Goal: Task Accomplishment & Management: Manage account settings

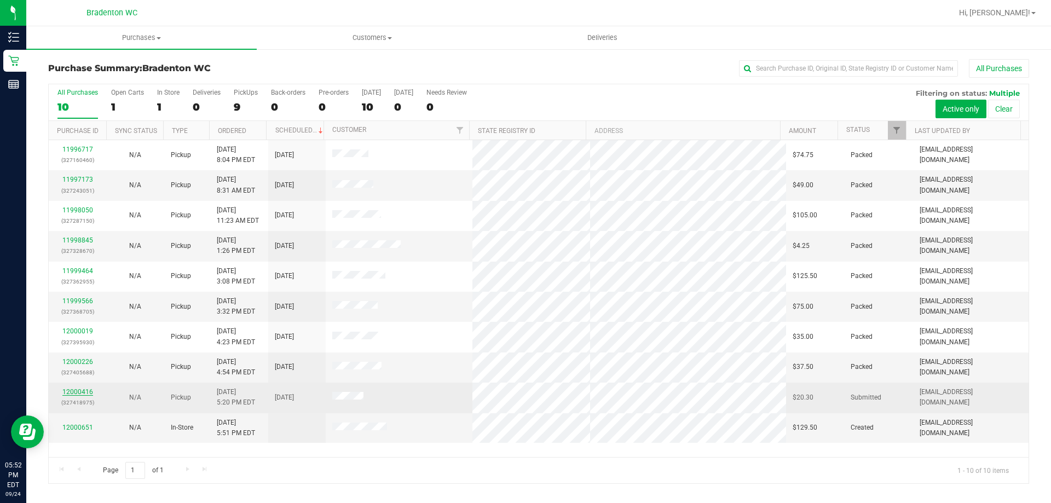
click at [73, 391] on link "12000416" at bounding box center [77, 392] width 31 height 8
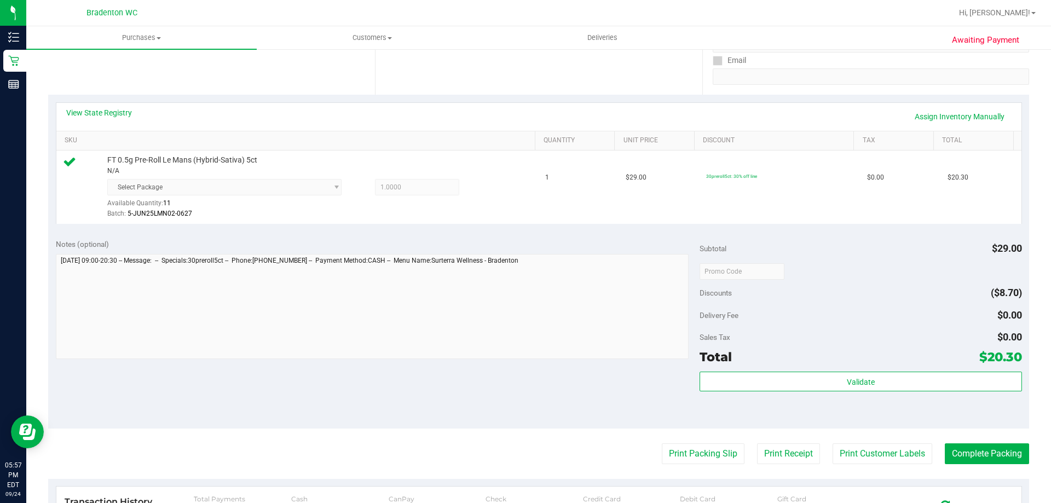
scroll to position [219, 0]
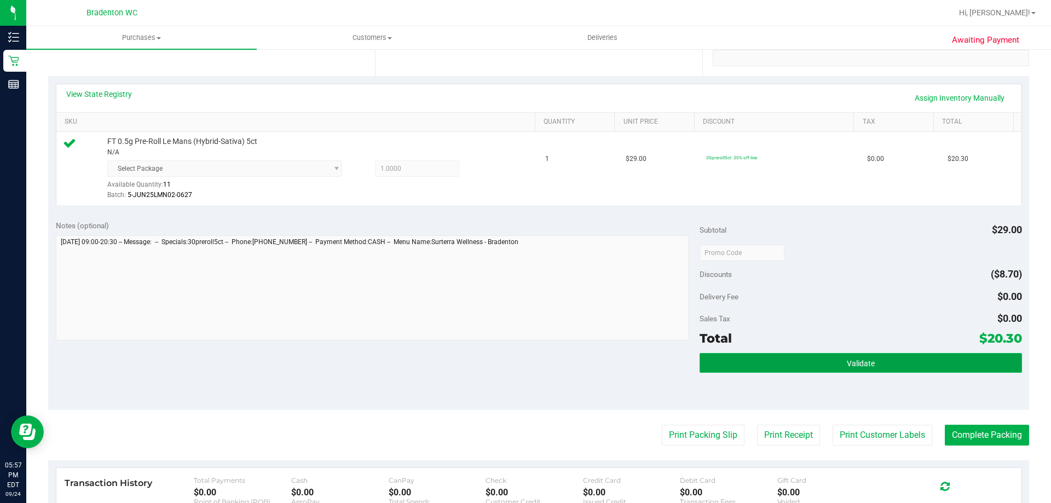
click at [722, 356] on button "Validate" at bounding box center [861, 363] width 322 height 20
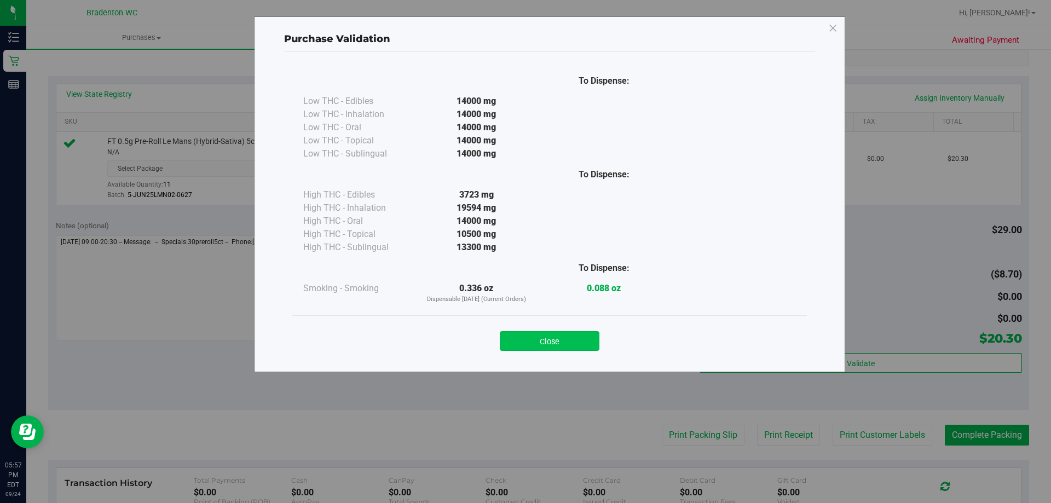
click at [536, 340] on button "Close" at bounding box center [550, 341] width 100 height 20
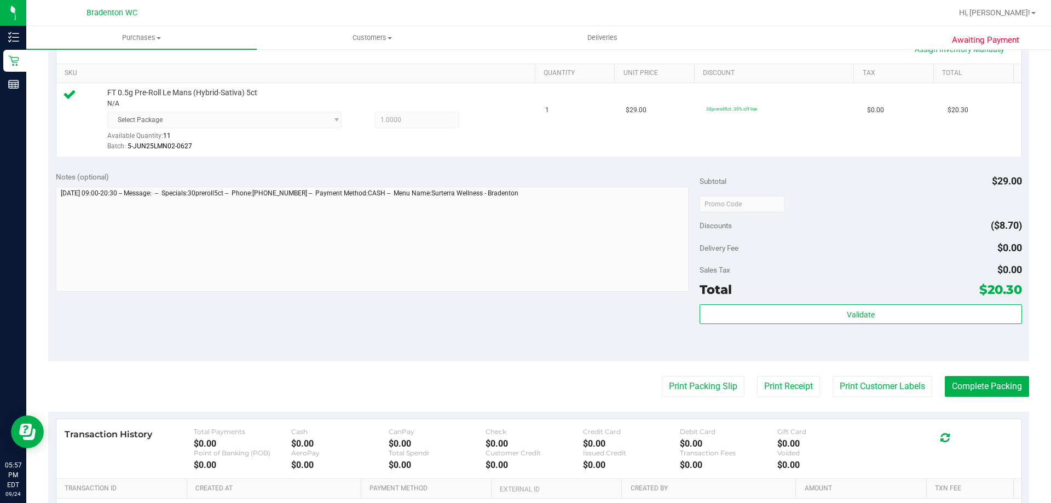
scroll to position [328, 0]
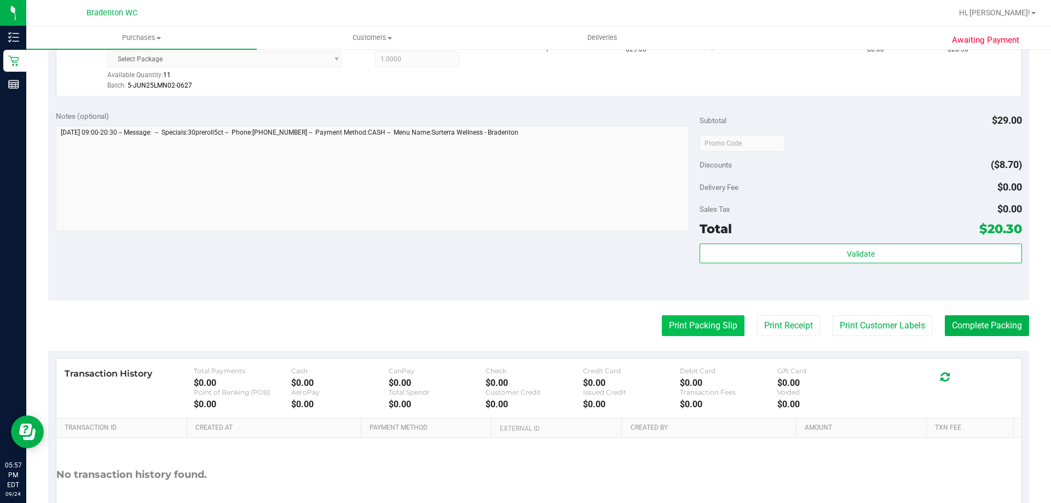
click at [668, 322] on button "Print Packing Slip" at bounding box center [703, 325] width 83 height 21
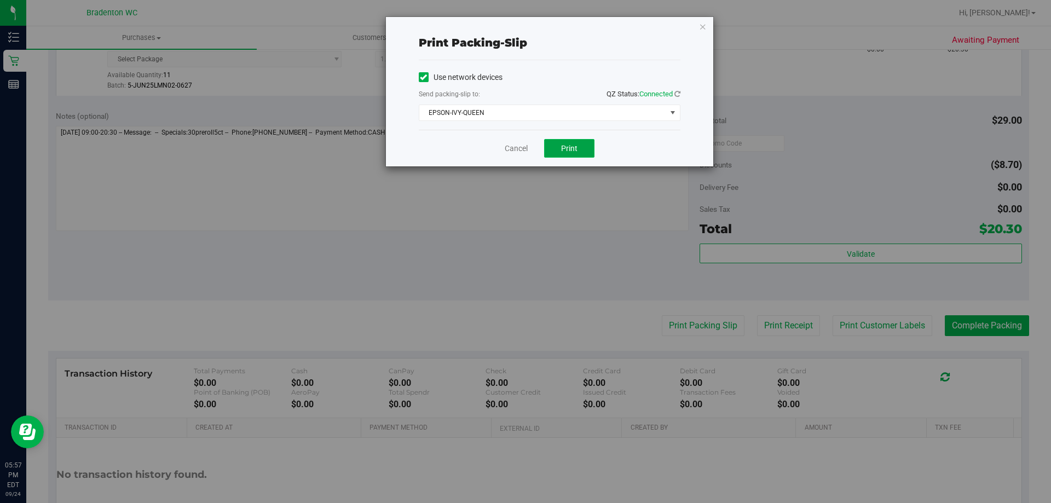
click at [576, 148] on span "Print" at bounding box center [569, 148] width 16 height 9
click at [700, 33] on div "Print packing-slip Use network devices Send packing-slip to: QZ Status: Connect…" at bounding box center [549, 91] width 327 height 149
click at [703, 30] on icon "button" at bounding box center [703, 26] width 8 height 13
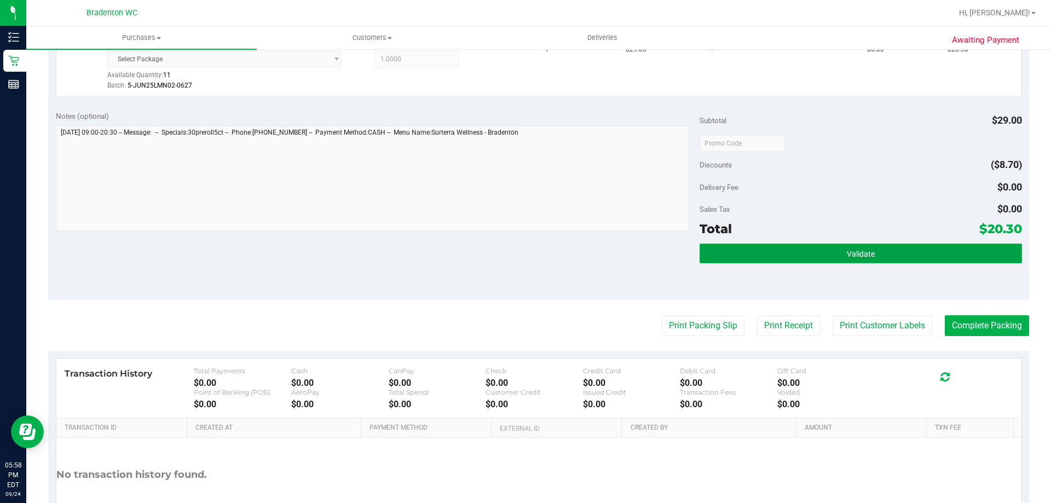
click at [835, 249] on button "Validate" at bounding box center [861, 254] width 322 height 20
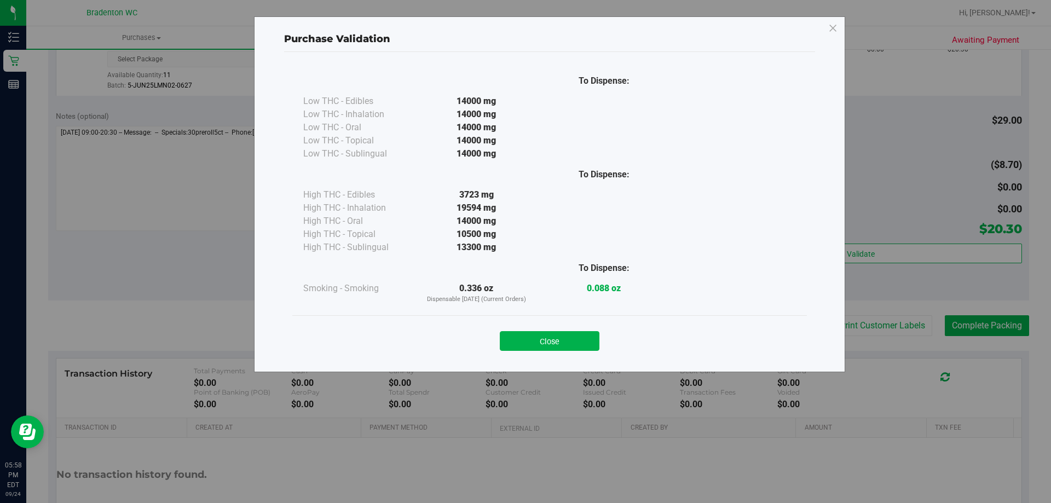
drag, startPoint x: 562, startPoint y: 340, endPoint x: 827, endPoint y: 338, distance: 265.0
click at [563, 340] on button "Close" at bounding box center [550, 341] width 100 height 20
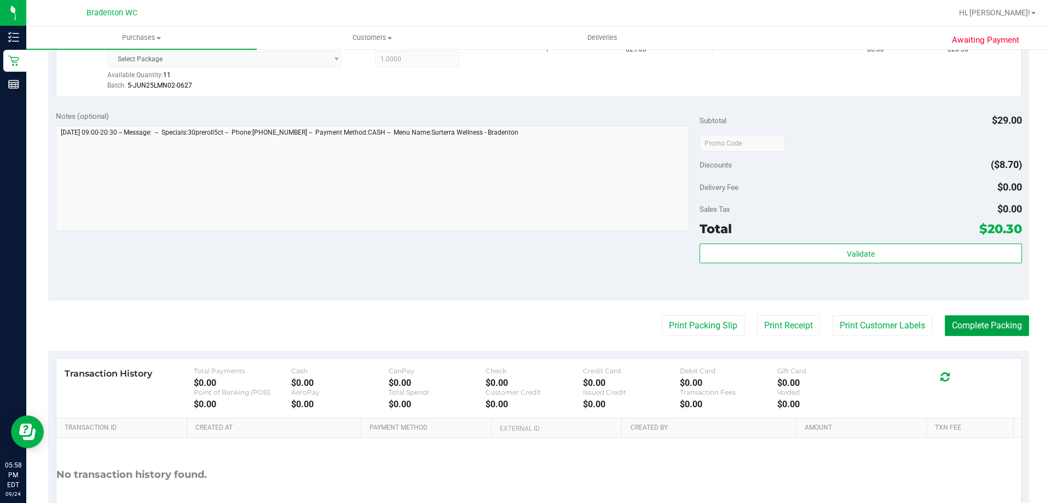
click at [960, 325] on button "Complete Packing" at bounding box center [987, 325] width 84 height 21
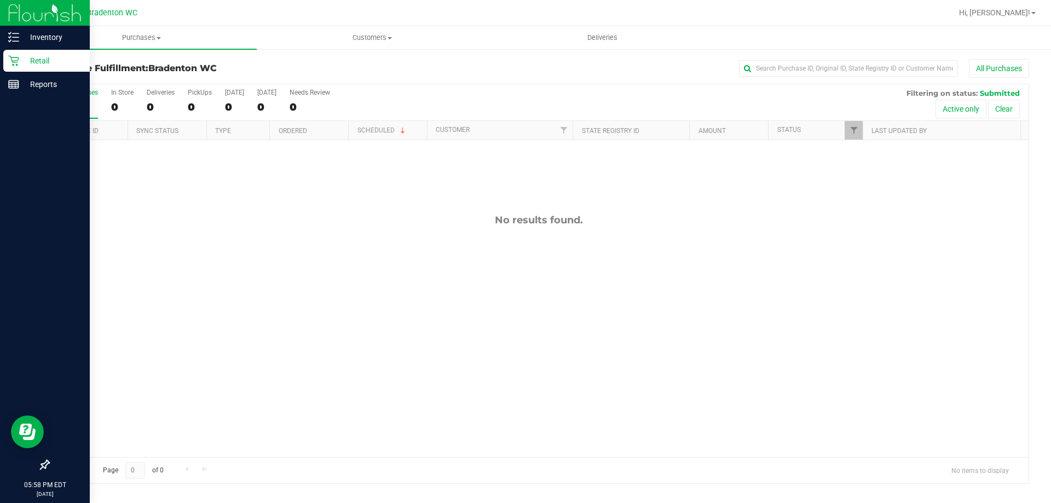
click at [39, 60] on p "Retail" at bounding box center [52, 60] width 66 height 13
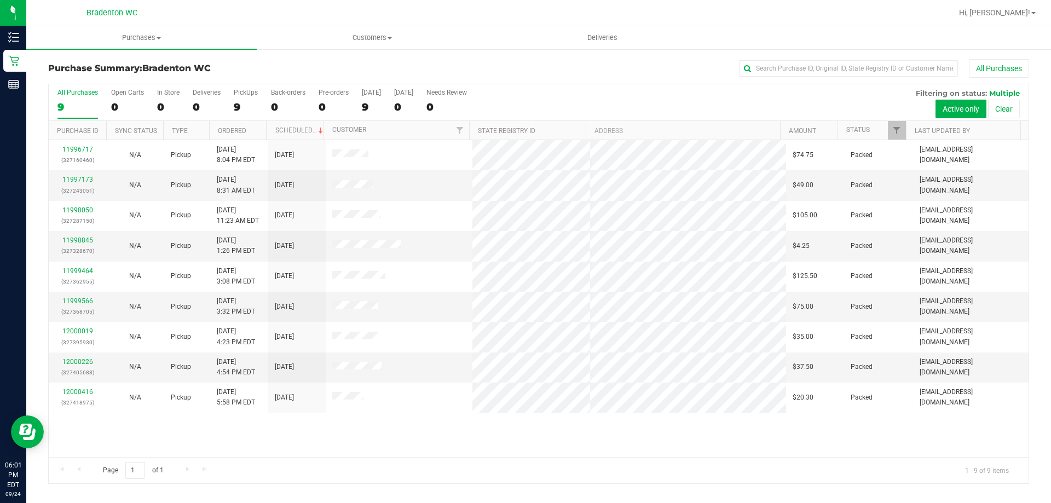
click at [488, 59] on div "Purchase Summary: Bradenton WC All Purchases All Purchases 9 Open Carts 0 In St…" at bounding box center [538, 271] width 1025 height 447
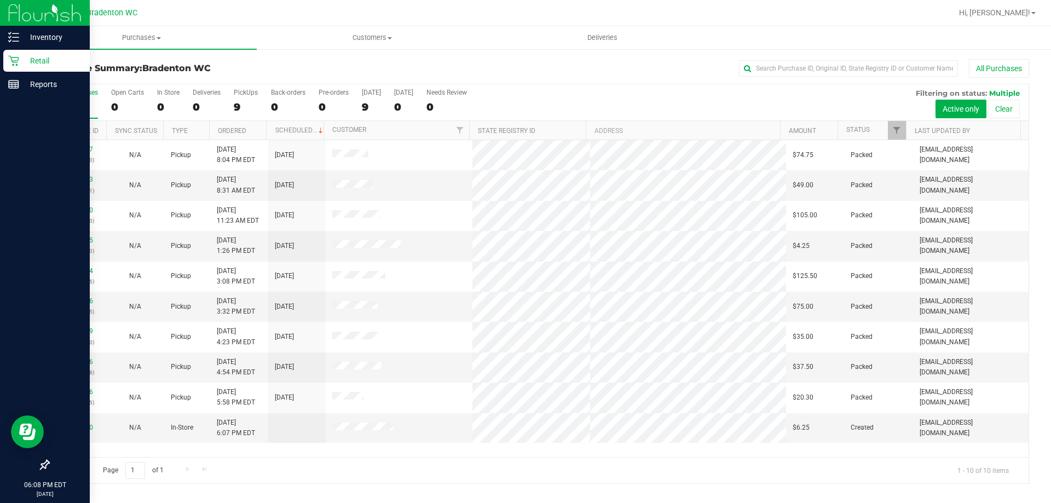
click at [39, 66] on p "Retail" at bounding box center [52, 60] width 66 height 13
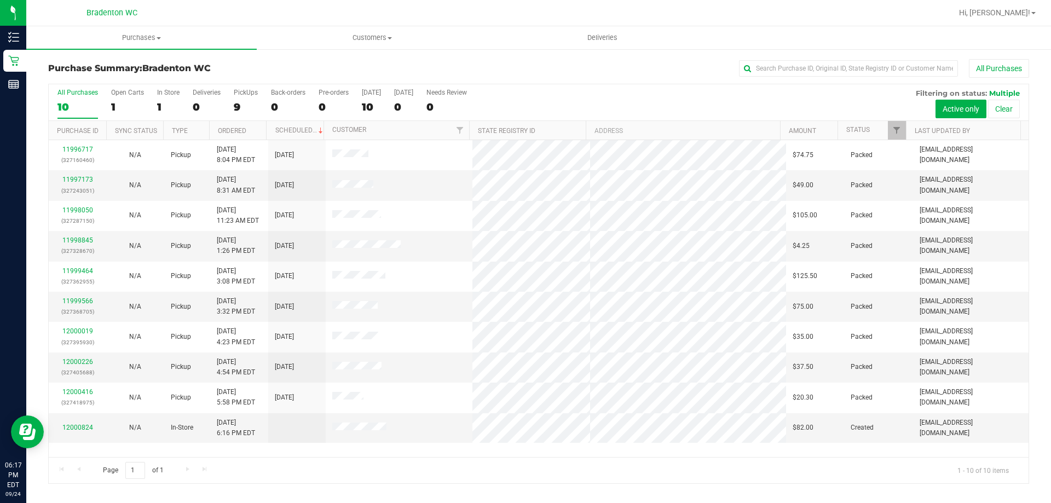
click at [443, 55] on div "Purchase Summary: Bradenton WC All Purchases All Purchases 10 Open Carts 1 In S…" at bounding box center [538, 271] width 1025 height 447
click at [608, 71] on div "All Purchases" at bounding box center [702, 68] width 654 height 19
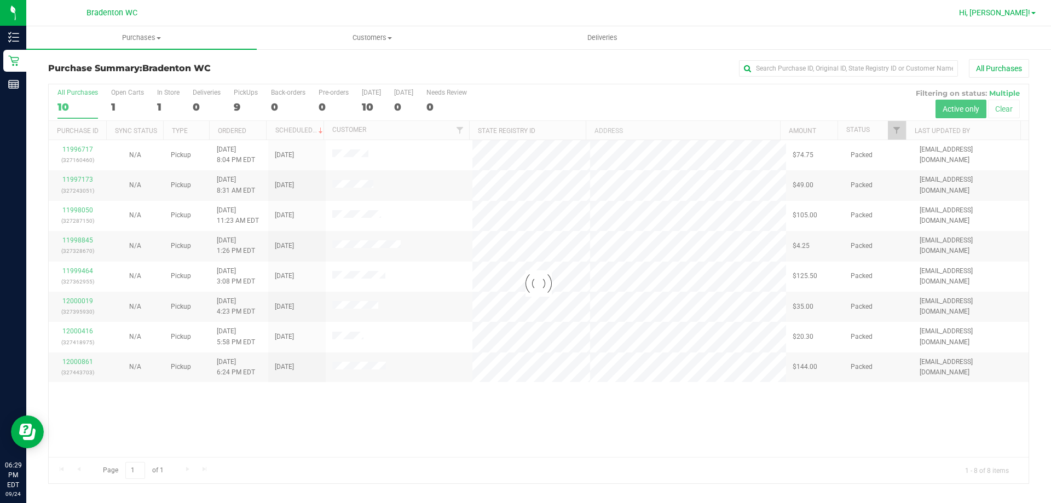
click at [1034, 12] on span at bounding box center [1033, 13] width 4 height 2
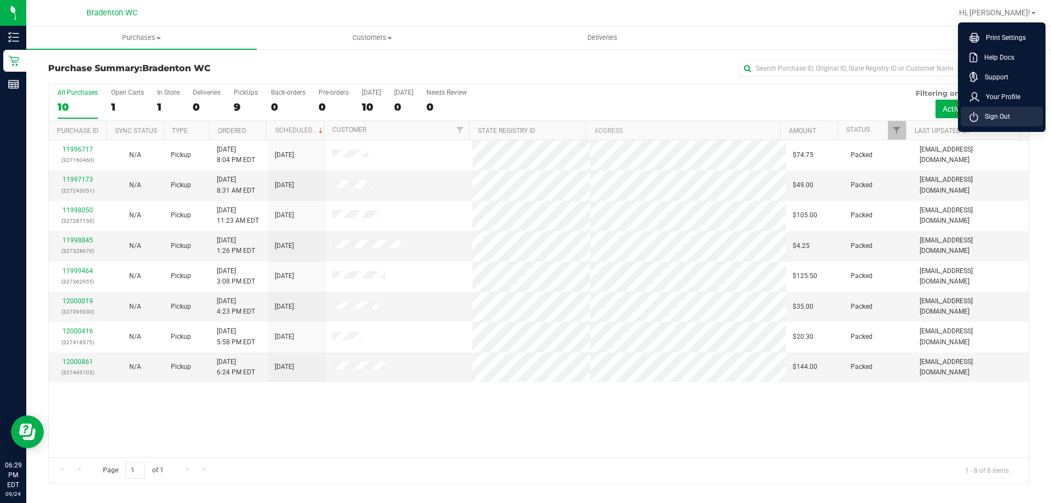
click at [978, 120] on icon at bounding box center [973, 117] width 9 height 10
